Goal: Task Accomplishment & Management: Use online tool/utility

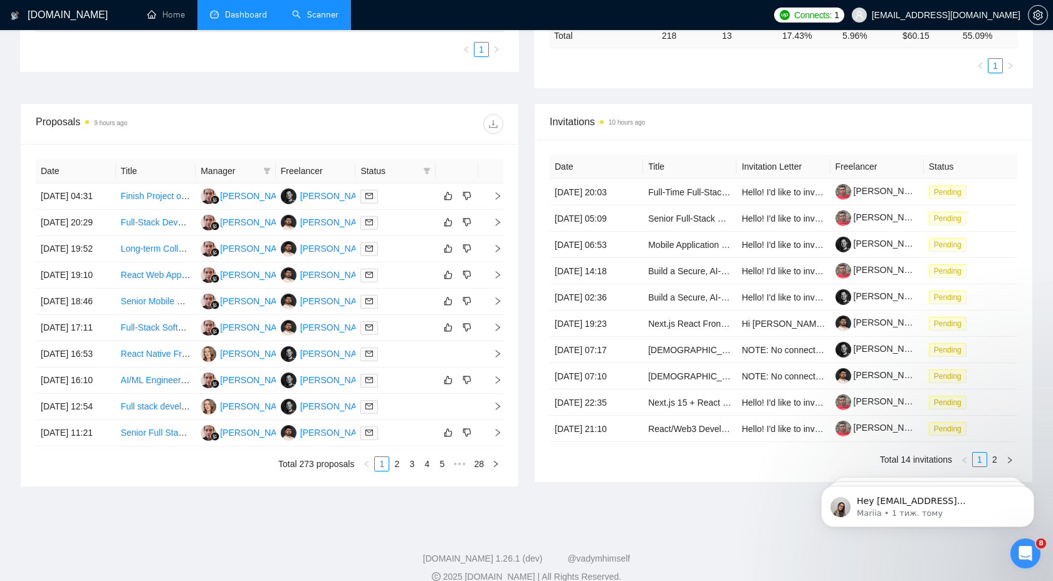
click at [304, 20] on link "Scanner" at bounding box center [315, 14] width 46 height 11
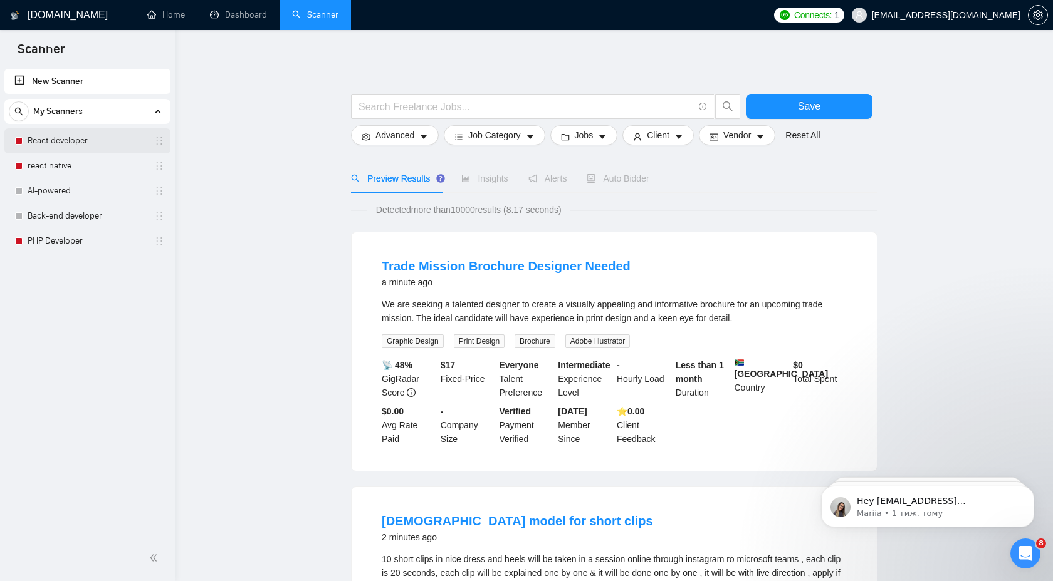
click at [106, 140] on link "React developer" at bounding box center [87, 140] width 119 height 25
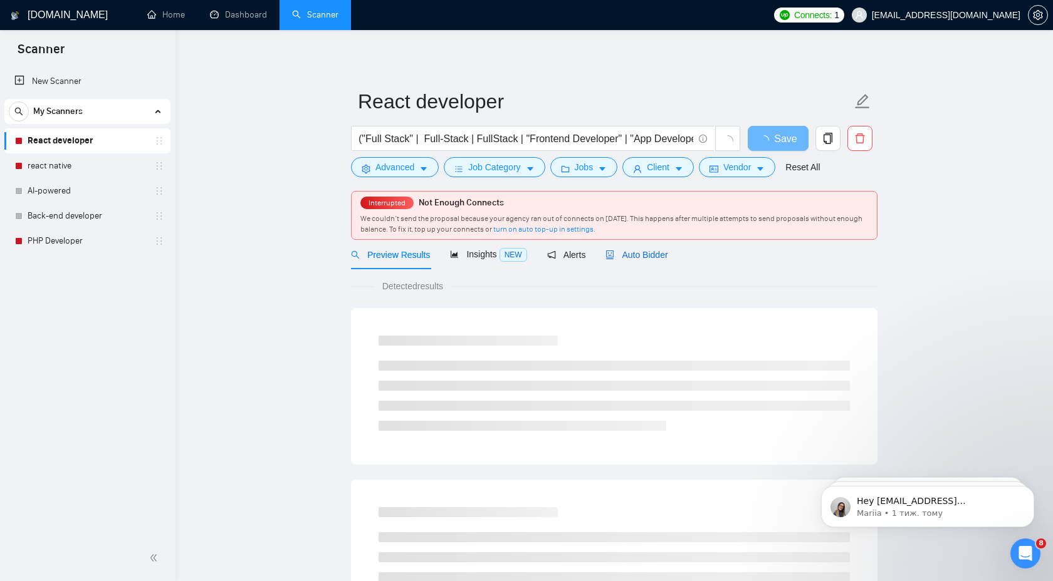
click at [665, 254] on span "Auto Bidder" at bounding box center [636, 255] width 62 height 10
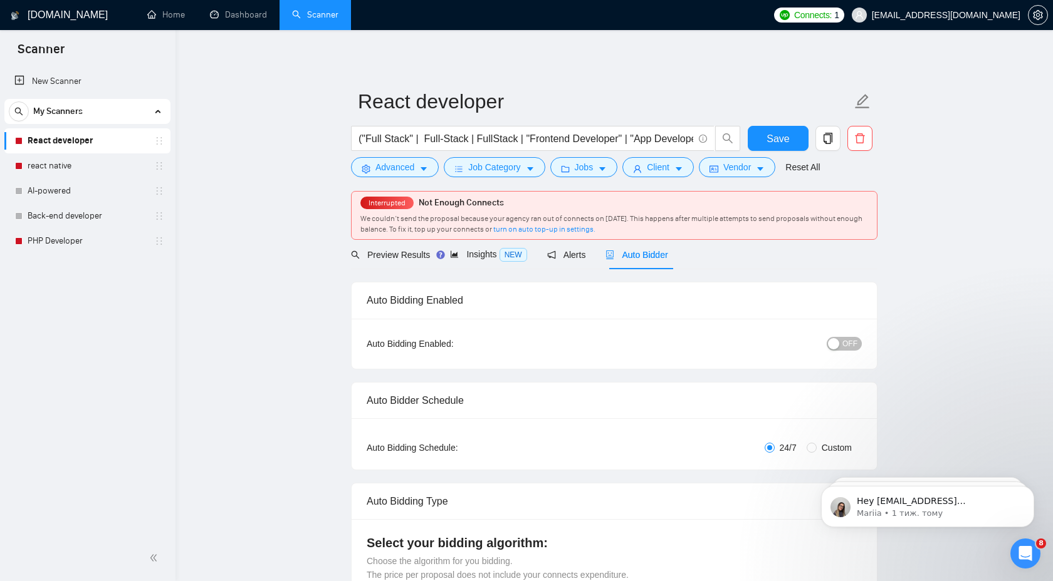
click at [856, 345] on button "OFF" at bounding box center [843, 344] width 35 height 14
click at [778, 140] on div "Reset all filters" at bounding box center [808, 143] width 68 height 21
click at [758, 139] on button "Save" at bounding box center [777, 138] width 61 height 25
